Goal: Information Seeking & Learning: Learn about a topic

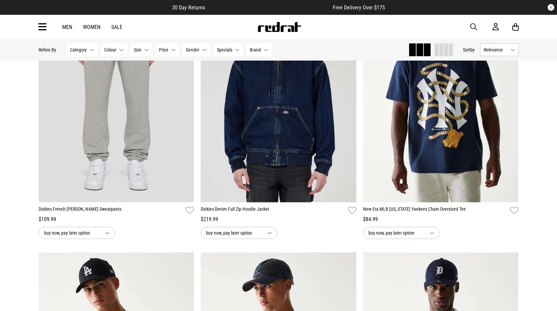
click at [41, 23] on icon at bounding box center [42, 27] width 8 height 11
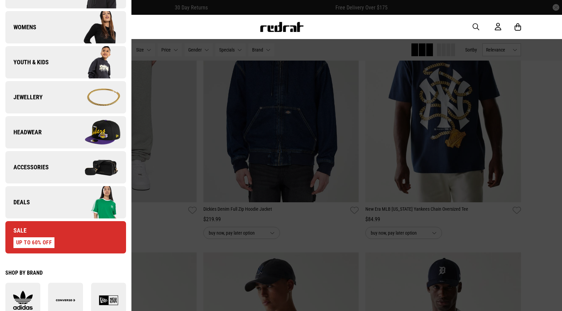
scroll to position [134, 0]
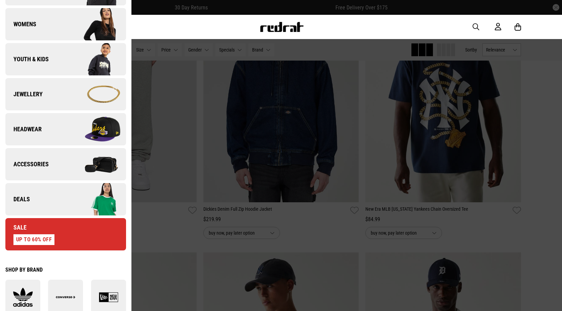
click at [80, 202] on img at bounding box center [96, 199] width 60 height 34
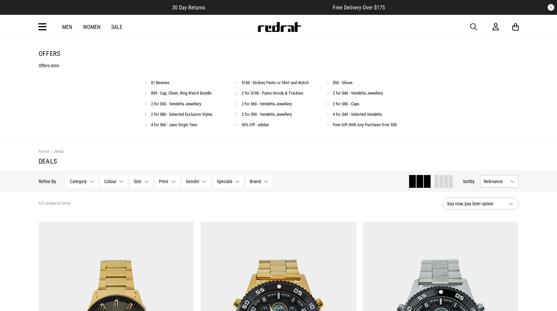
click at [340, 80] on link "$50 - Shoes" at bounding box center [343, 82] width 20 height 5
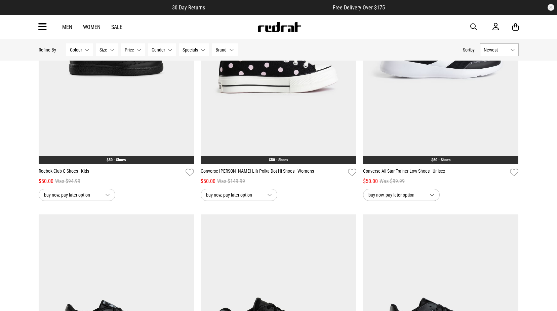
scroll to position [168, 0]
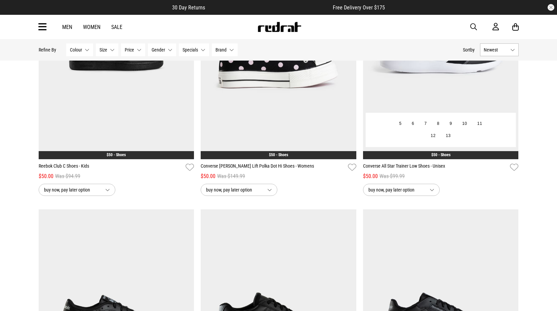
click at [415, 67] on img at bounding box center [441, 50] width 156 height 218
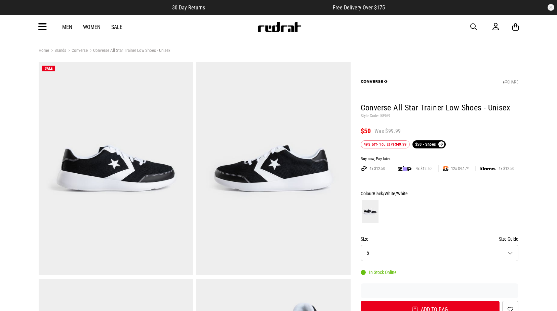
drag, startPoint x: 0, startPoint y: 0, endPoint x: 382, endPoint y: 113, distance: 398.0
click at [382, 113] on h1 "Converse All Star Trainer Low Shoes - Unisex" at bounding box center [440, 108] width 158 height 11
click at [388, 115] on p "Style Code: 58969" at bounding box center [440, 115] width 158 height 5
copy p "58969"
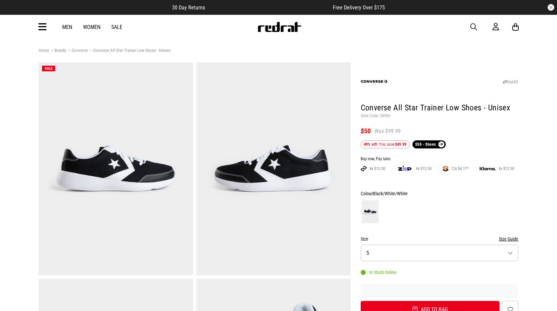
click at [39, 30] on icon at bounding box center [42, 27] width 8 height 11
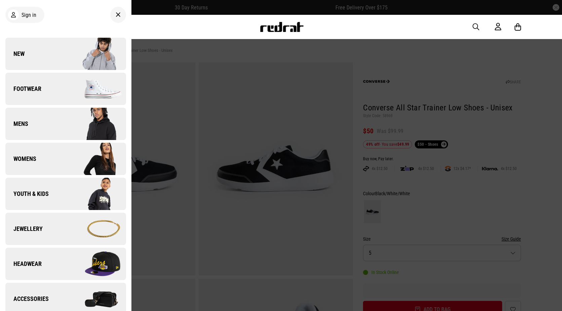
click at [51, 124] on link "Mens" at bounding box center [65, 124] width 121 height 32
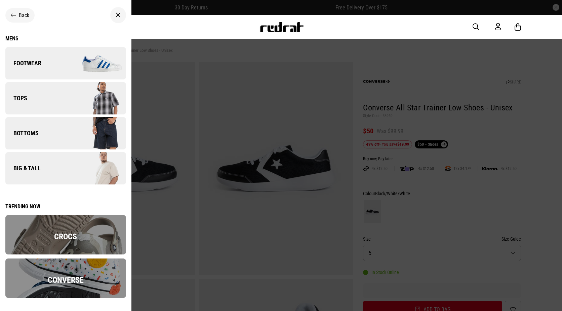
click at [29, 14] on span "Back" at bounding box center [24, 15] width 10 height 6
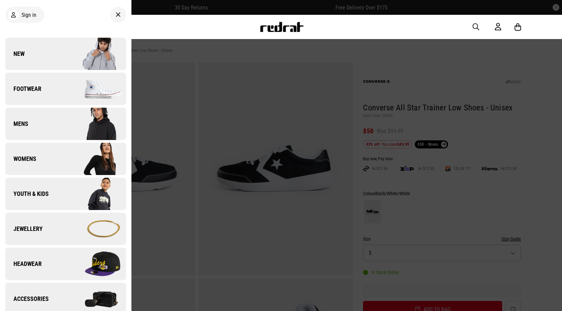
click at [154, 42] on div at bounding box center [281, 155] width 562 height 311
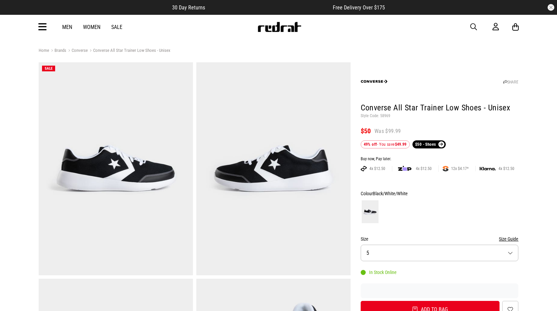
click at [63, 27] on link "Men" at bounding box center [67, 27] width 10 height 6
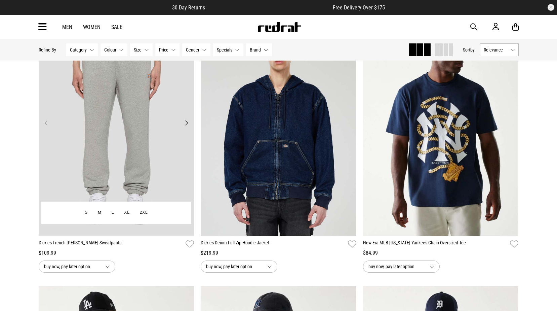
click at [120, 99] on img at bounding box center [117, 127] width 156 height 218
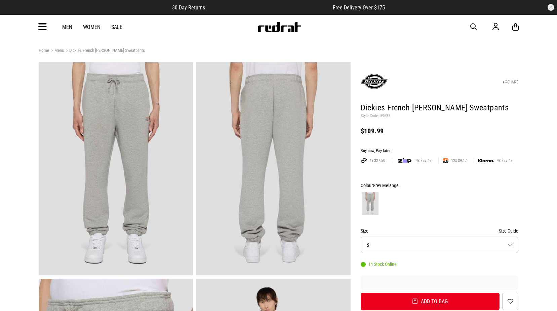
click at [45, 28] on icon at bounding box center [42, 27] width 8 height 11
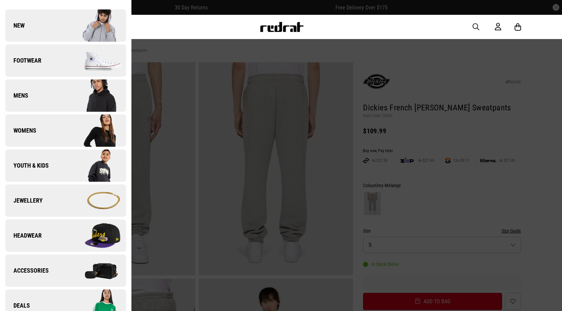
scroll to position [67, 0]
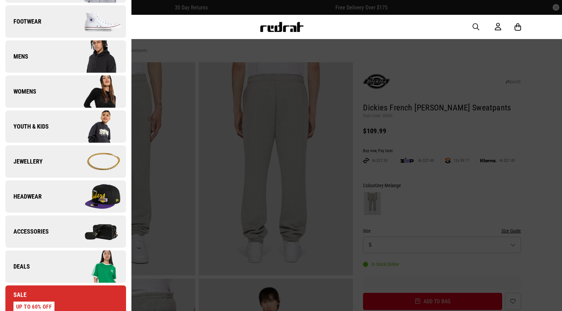
click at [44, 263] on link "Deals" at bounding box center [65, 266] width 121 height 32
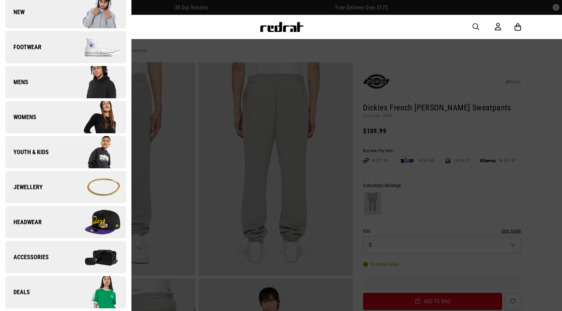
scroll to position [0, 0]
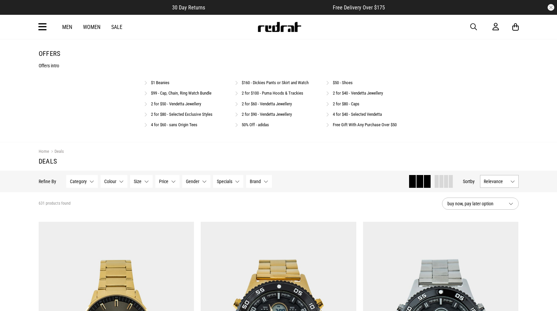
click at [344, 123] on link "Free Gift With Any Purchase Over $50" at bounding box center [365, 124] width 64 height 5
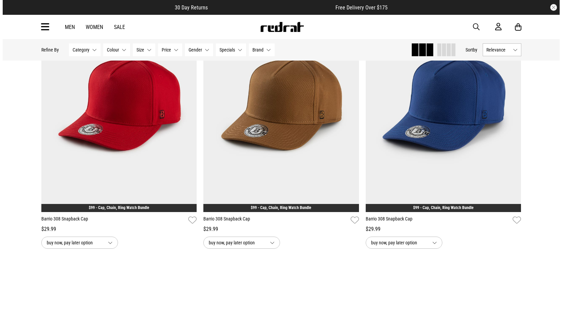
scroll to position [134, 0]
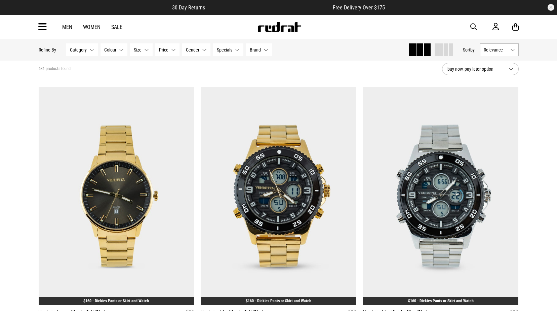
click at [46, 28] on icon at bounding box center [42, 27] width 8 height 11
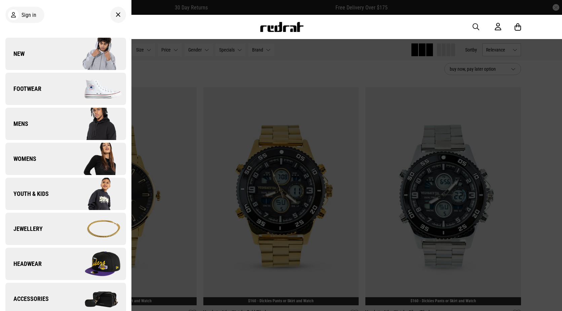
click at [24, 53] on span "New" at bounding box center [14, 54] width 19 height 8
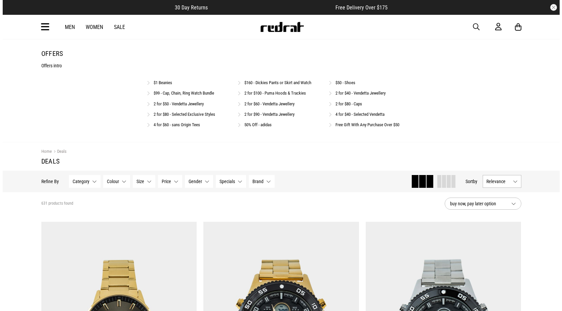
scroll to position [120, 0]
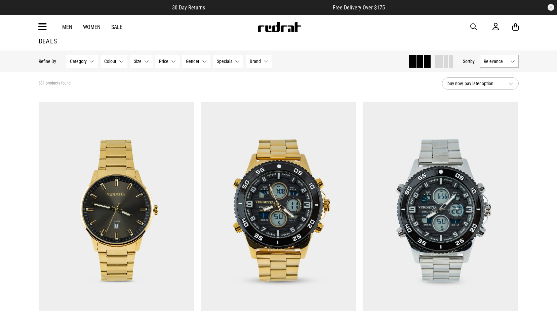
click at [41, 28] on icon at bounding box center [42, 27] width 8 height 11
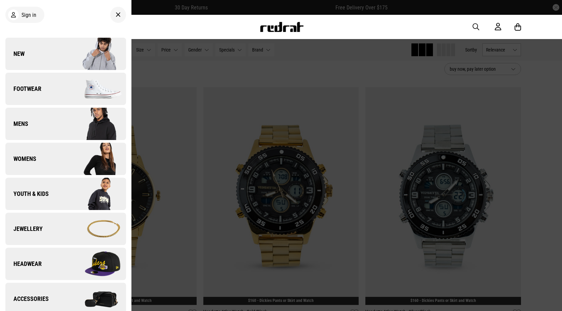
scroll to position [0, 0]
click at [71, 159] on img at bounding box center [96, 159] width 60 height 34
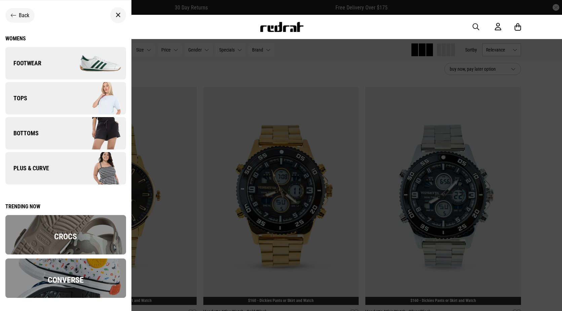
click at [21, 18] on span "Back" at bounding box center [24, 15] width 10 height 6
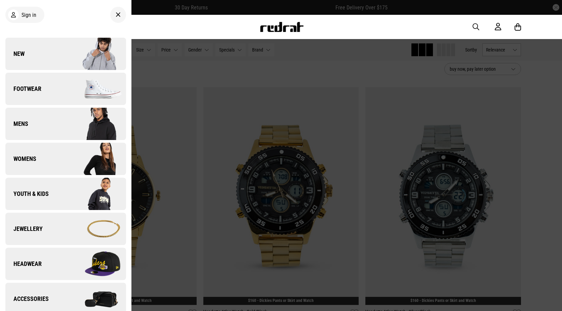
click at [284, 28] on img at bounding box center [281, 27] width 44 height 10
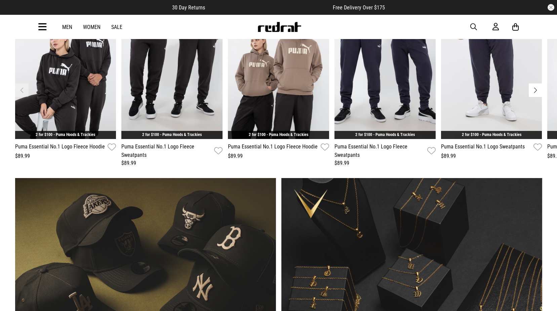
scroll to position [202, 0]
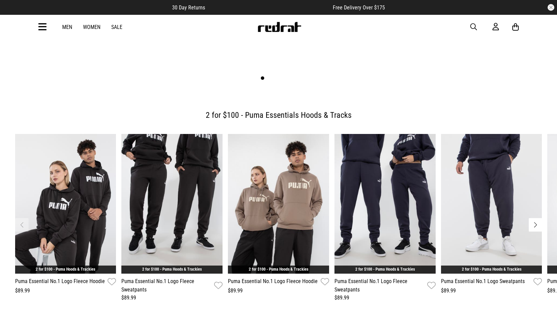
click at [37, 24] on div "Men Women Sale Sign in New Back Footwear Back Mens Back Womens Back Youth & Kid…" at bounding box center [278, 27] width 491 height 24
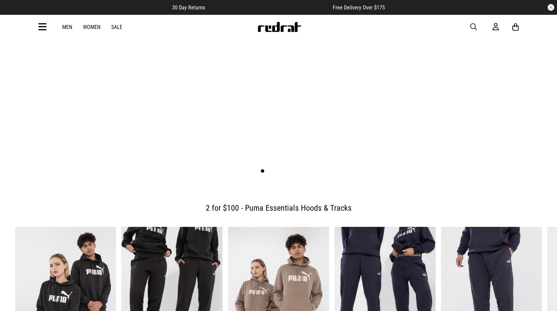
scroll to position [101, 0]
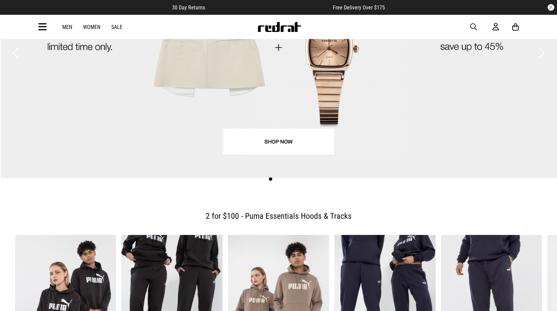
click at [12, 48] on button "Previous slide" at bounding box center [15, 52] width 9 height 15
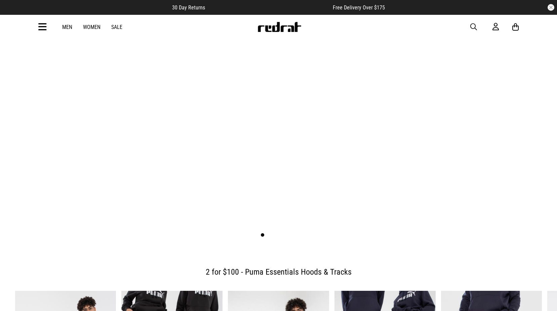
scroll to position [34, 0]
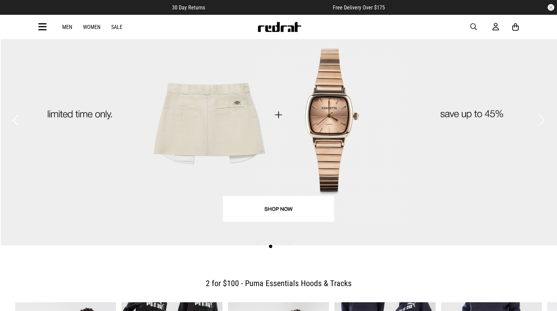
click at [12, 119] on button "Previous slide" at bounding box center [15, 120] width 9 height 15
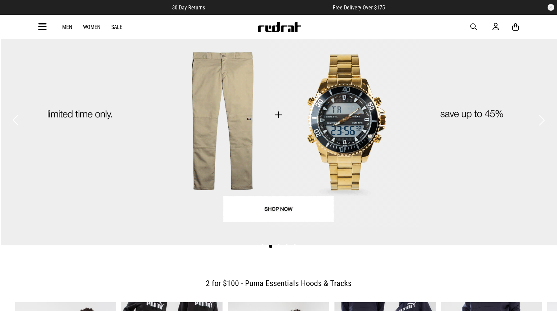
click at [12, 122] on button "Previous slide" at bounding box center [15, 120] width 9 height 15
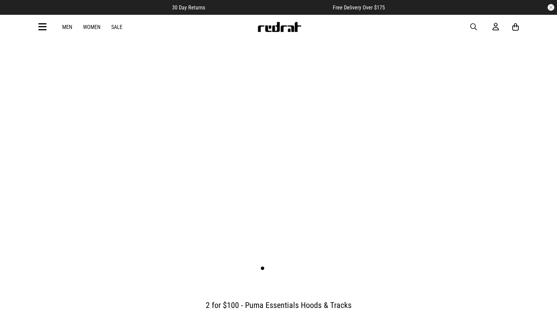
scroll to position [0, 0]
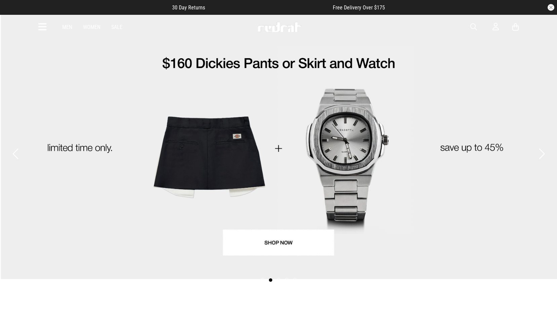
click at [15, 158] on button "Previous slide" at bounding box center [15, 153] width 9 height 15
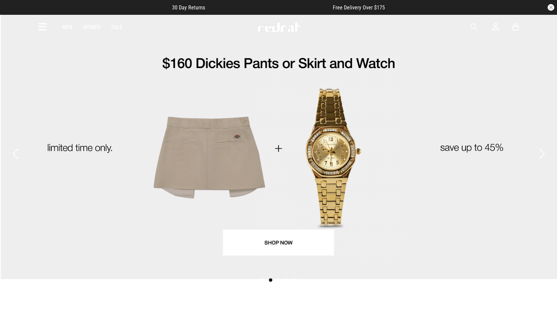
click at [12, 146] on button "Previous slide" at bounding box center [15, 153] width 9 height 15
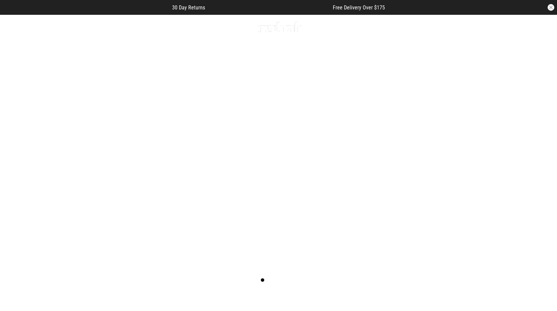
click at [269, 239] on link "1 / 5" at bounding box center [278, 153] width 557 height 279
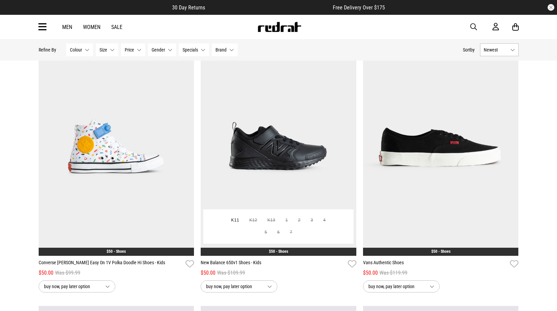
scroll to position [1378, 0]
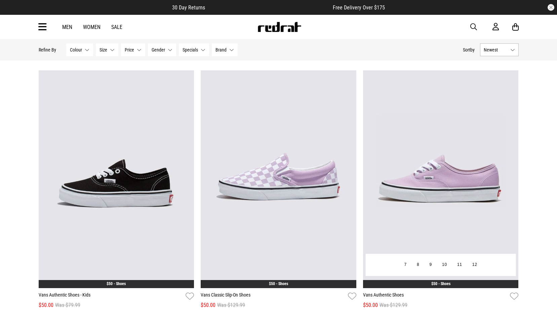
click at [411, 136] on img at bounding box center [441, 179] width 156 height 218
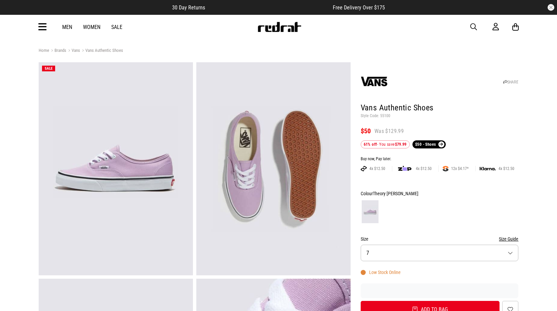
click at [385, 114] on p "Style Code: 55100" at bounding box center [440, 115] width 158 height 5
copy p "55100"
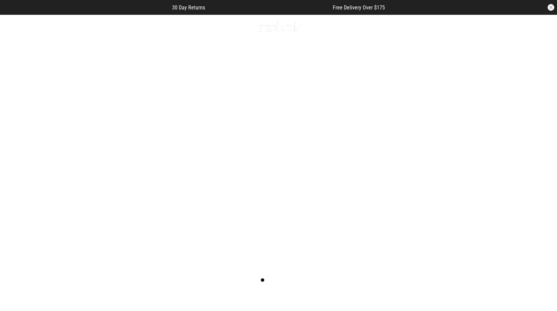
click at [45, 23] on icon at bounding box center [42, 27] width 8 height 11
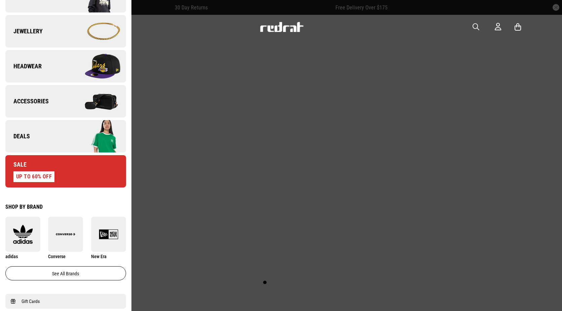
scroll to position [269, 0]
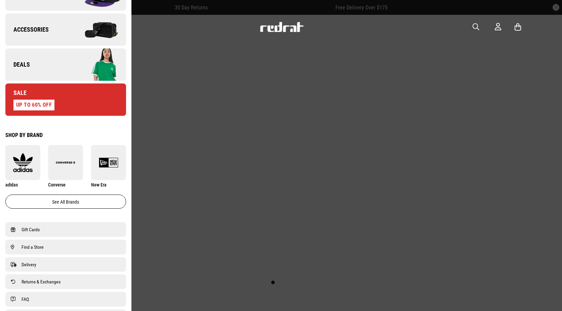
click at [75, 65] on img at bounding box center [96, 65] width 60 height 34
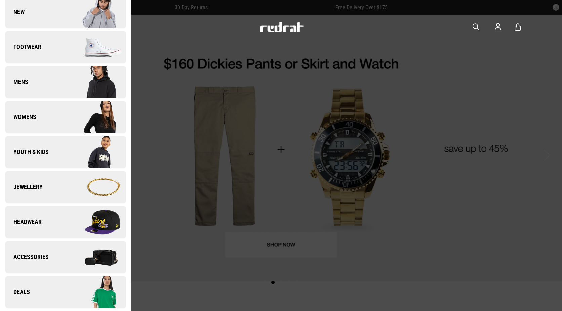
scroll to position [0, 0]
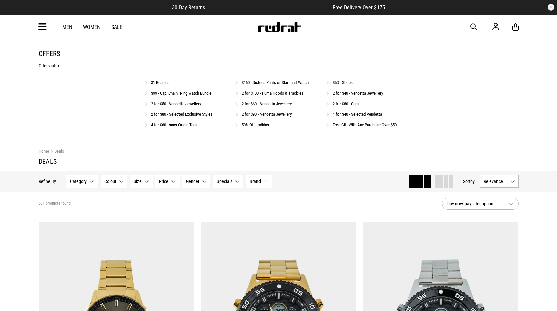
click at [364, 120] on div "$1 Beanies $160 - Dickies Pants or Skirt and Watch $50 - Shoes $99 - Cap, Chain…" at bounding box center [278, 105] width 269 height 53
click at [364, 122] on link "Free Gift With Any Purchase Over $50" at bounding box center [365, 124] width 64 height 5
click at [164, 95] on link "$99 - Cap, Chain, Ring Watch Bundle" at bounding box center [181, 92] width 60 height 5
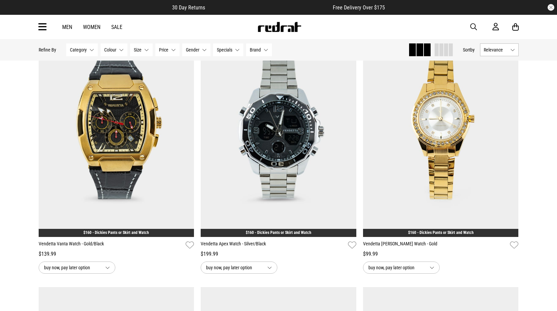
scroll to position [639, 0]
